Goal: Use online tool/utility: Utilize a website feature to perform a specific function

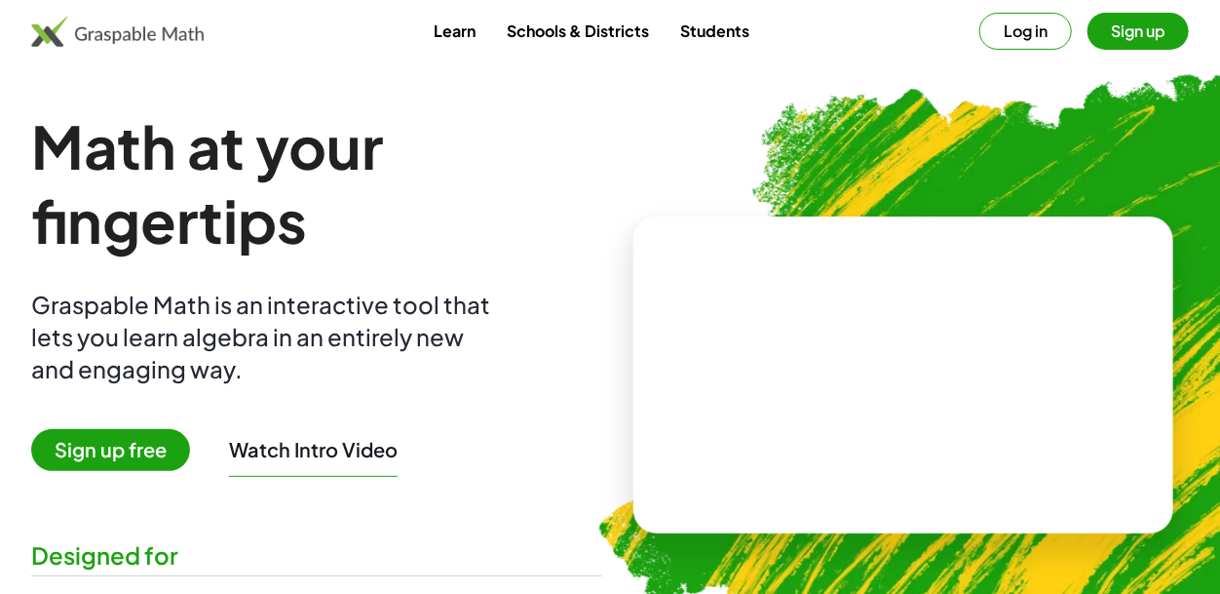
click at [1023, 38] on button "Log in" at bounding box center [1026, 31] width 93 height 37
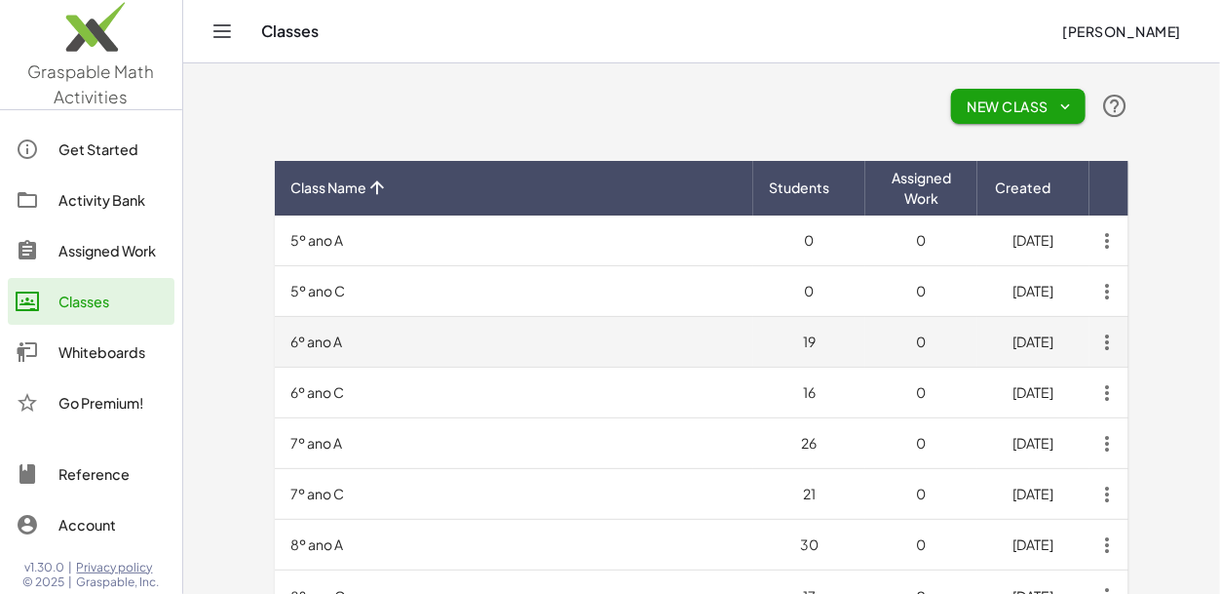
scroll to position [115, 0]
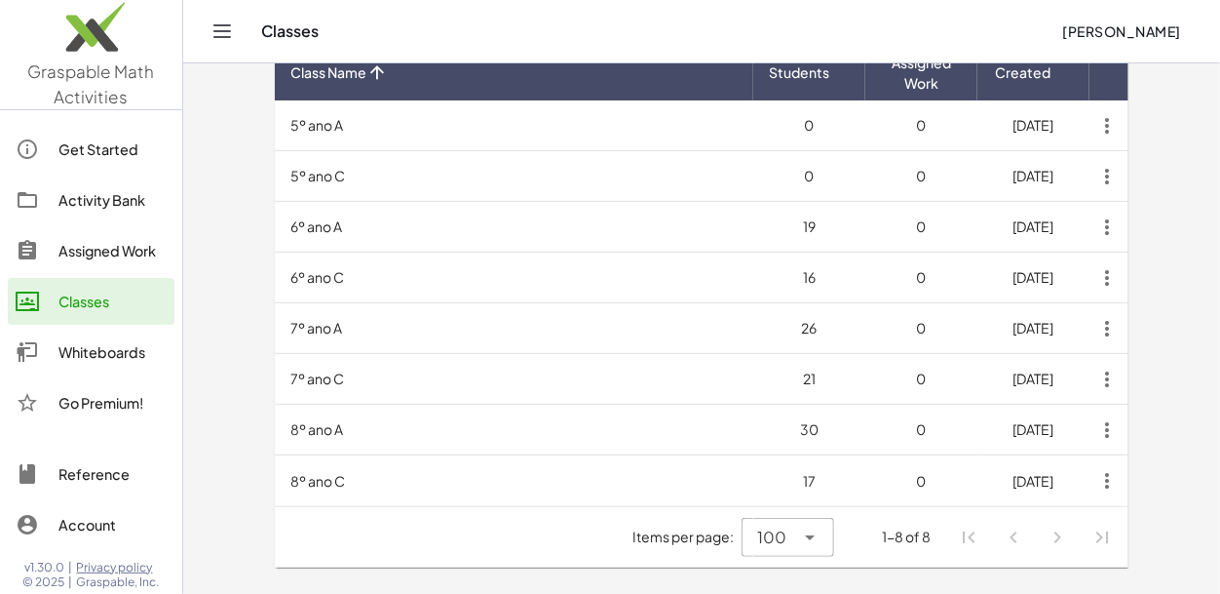
click at [72, 348] on div "Whiteboards" at bounding box center [112, 351] width 108 height 23
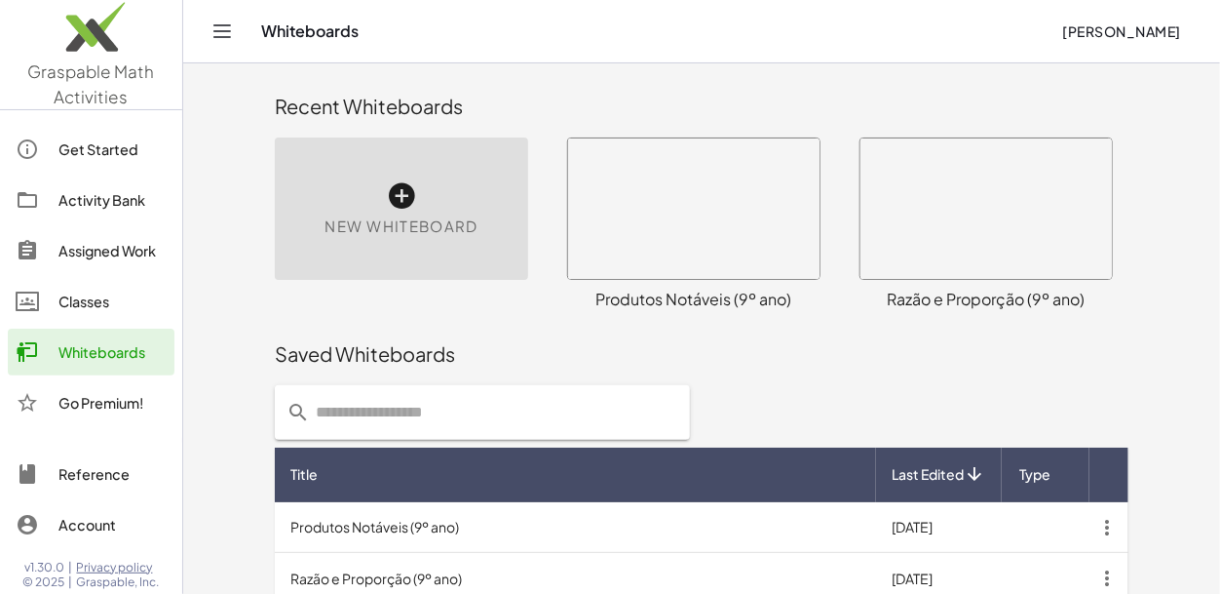
click at [396, 208] on icon at bounding box center [401, 195] width 31 height 31
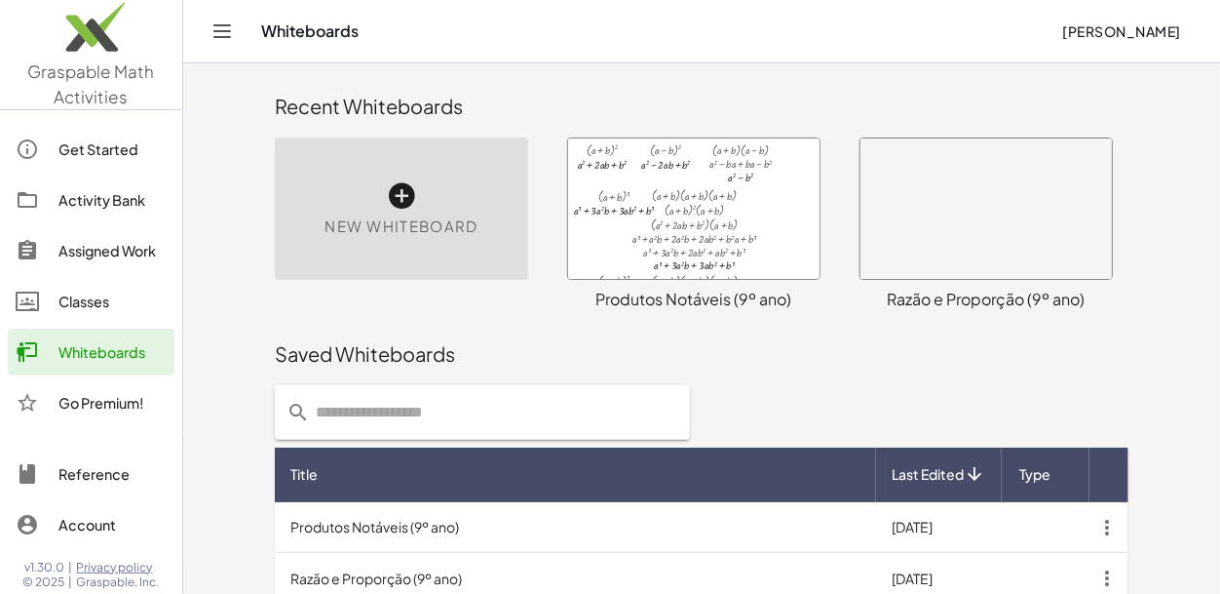
click at [423, 215] on span "New Whiteboard" at bounding box center [401, 226] width 153 height 22
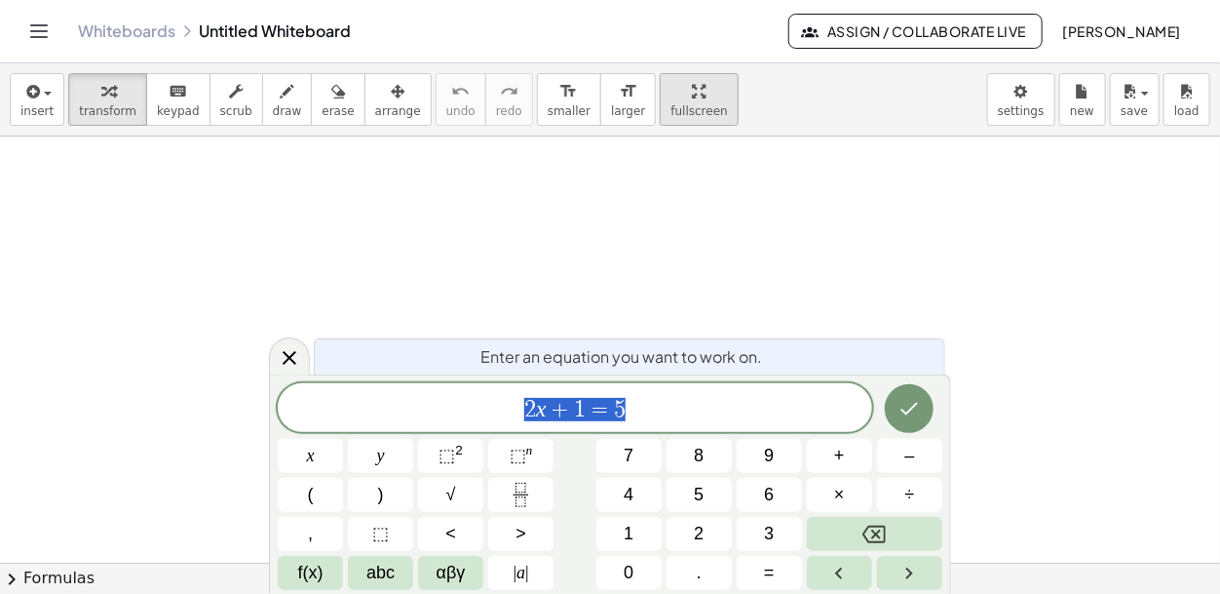
click at [671, 99] on div "button" at bounding box center [699, 90] width 57 height 23
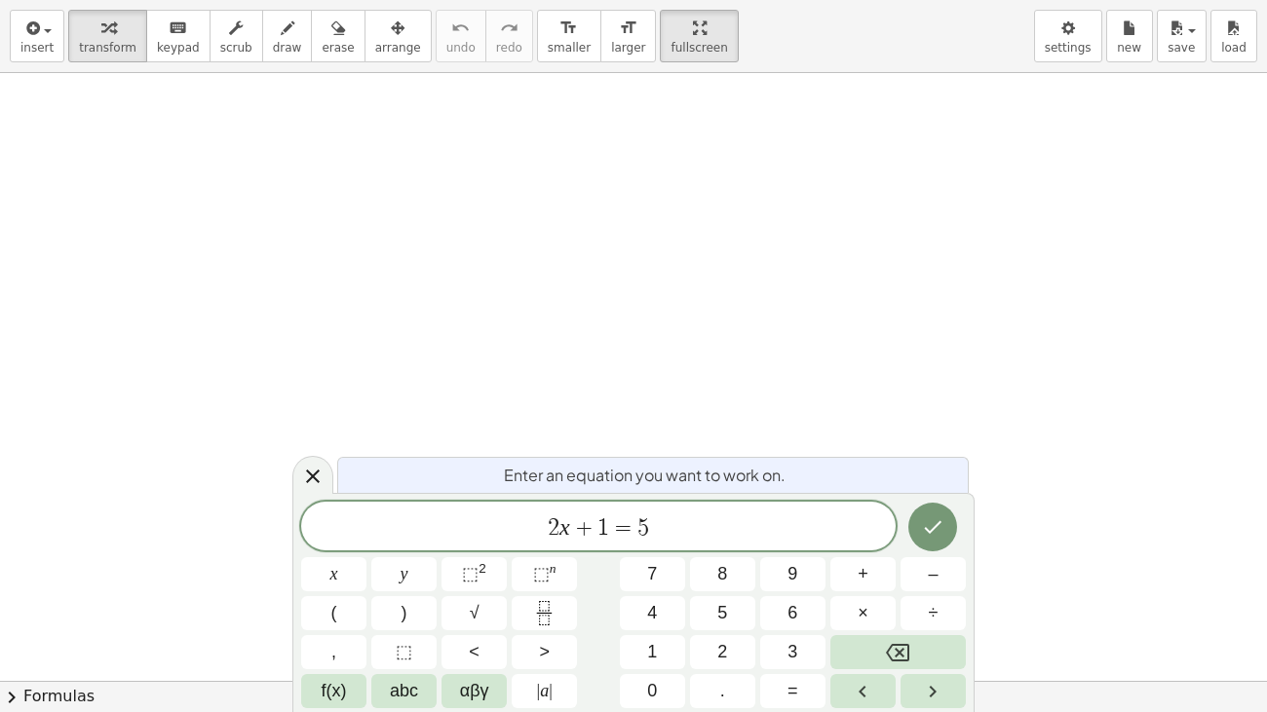
click at [665, 527] on span "2 x + 1 = 5" at bounding box center [598, 528] width 595 height 27
click at [323, 478] on icon at bounding box center [312, 476] width 23 height 23
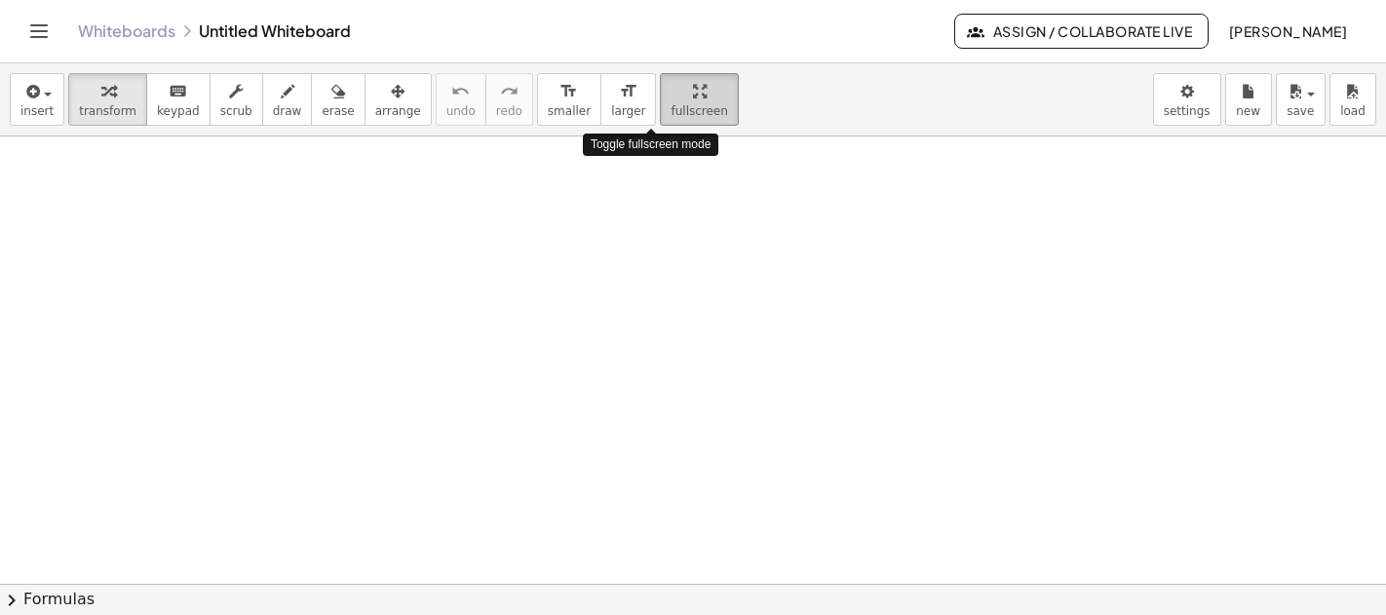
click at [693, 100] on icon "button" at bounding box center [700, 91] width 14 height 23
